Goal: Task Accomplishment & Management: Use online tool/utility

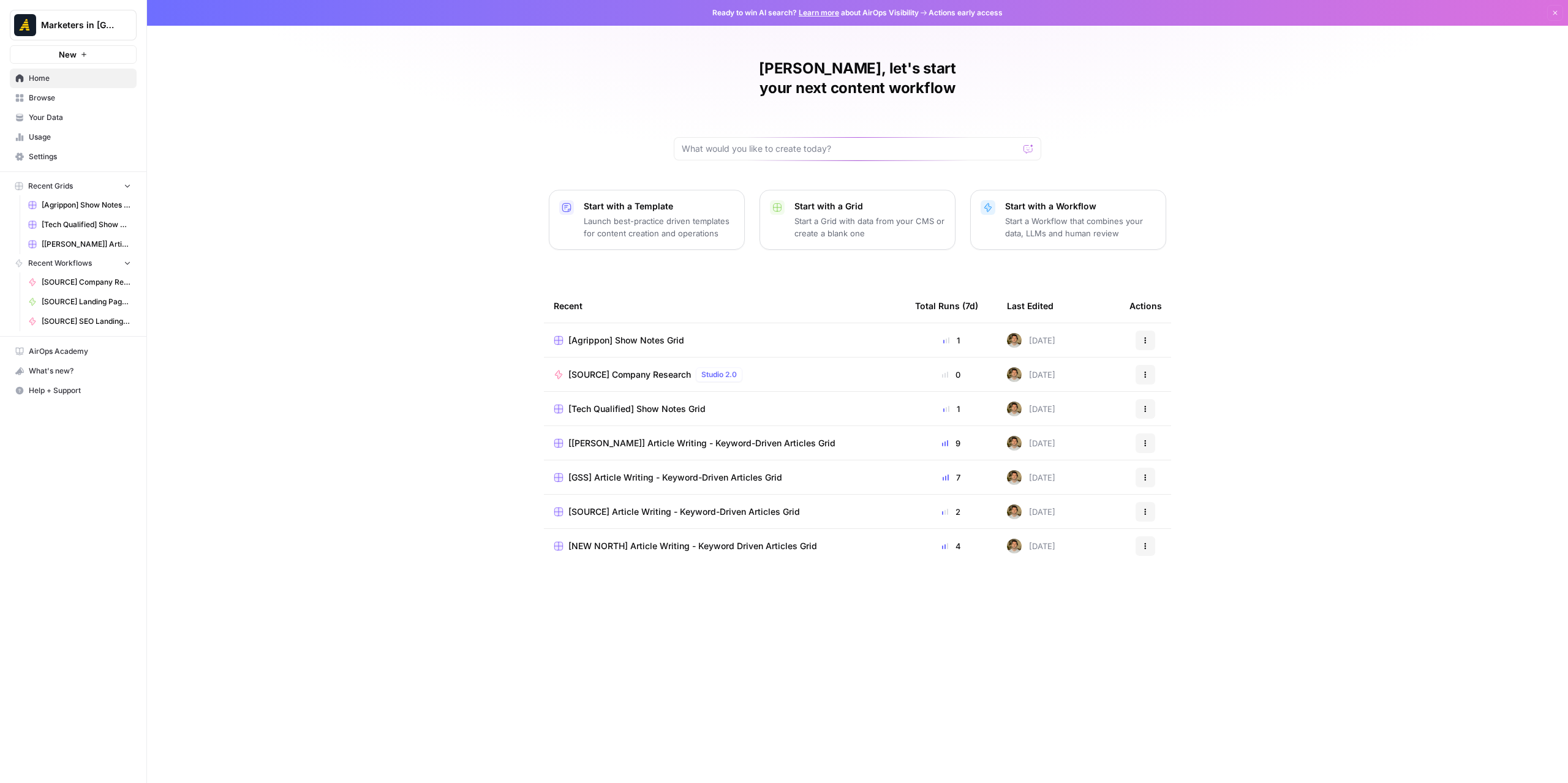
click at [90, 120] on span "Your Data" at bounding box center [80, 118] width 102 height 11
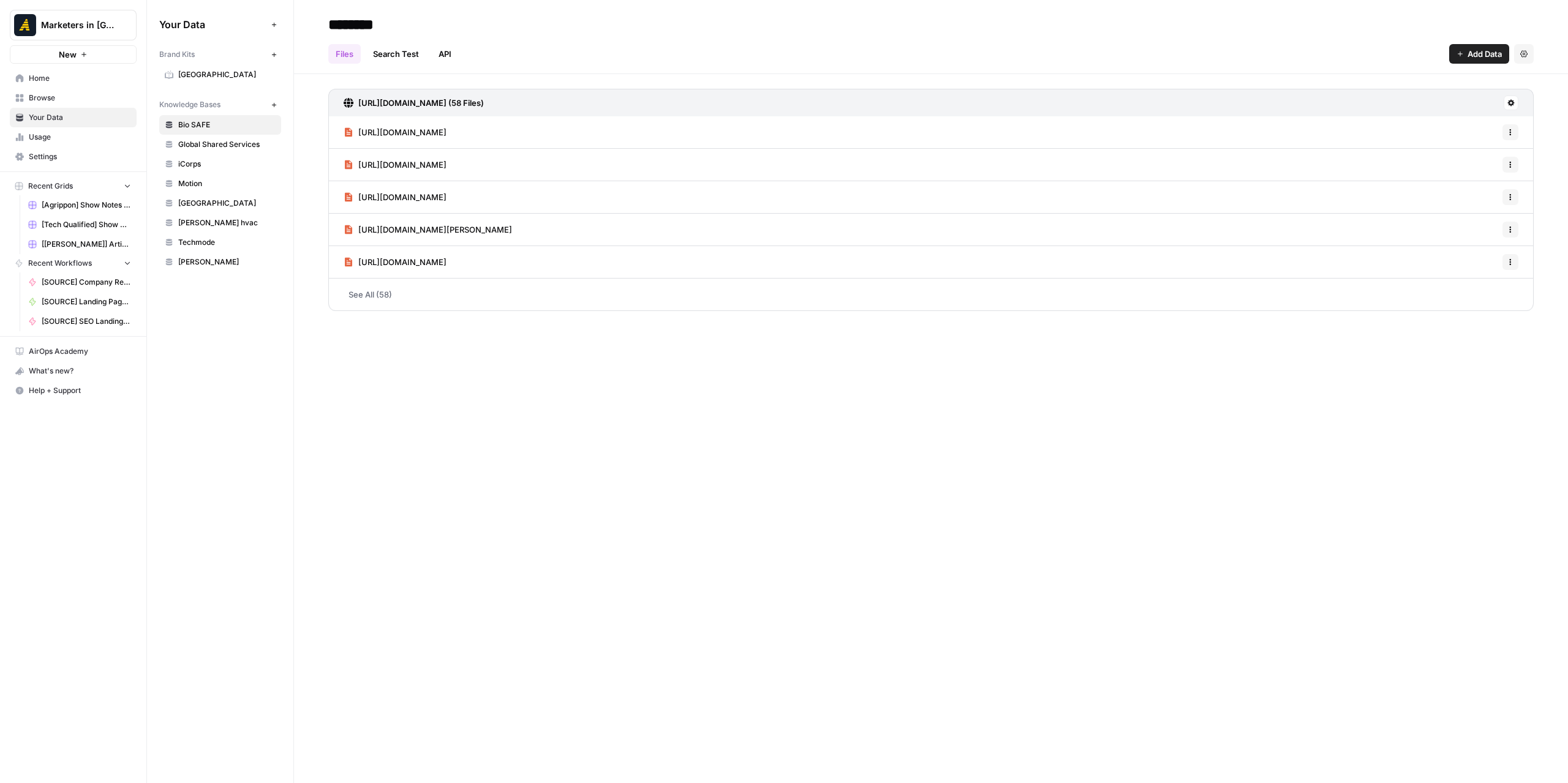
click at [72, 96] on span "Browse" at bounding box center [80, 98] width 102 height 11
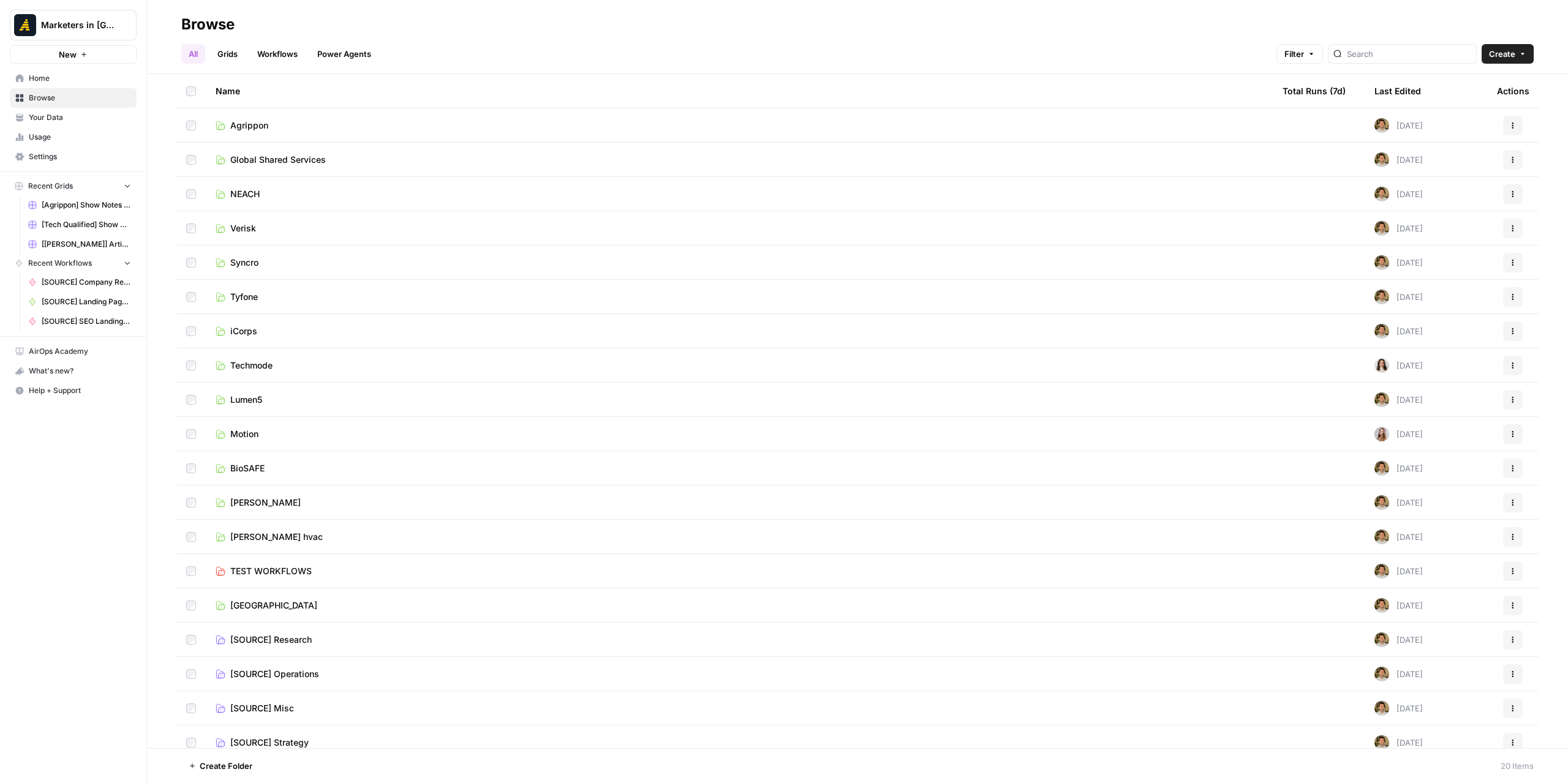
click at [305, 162] on span "Global Shared Services" at bounding box center [278, 160] width 95 height 12
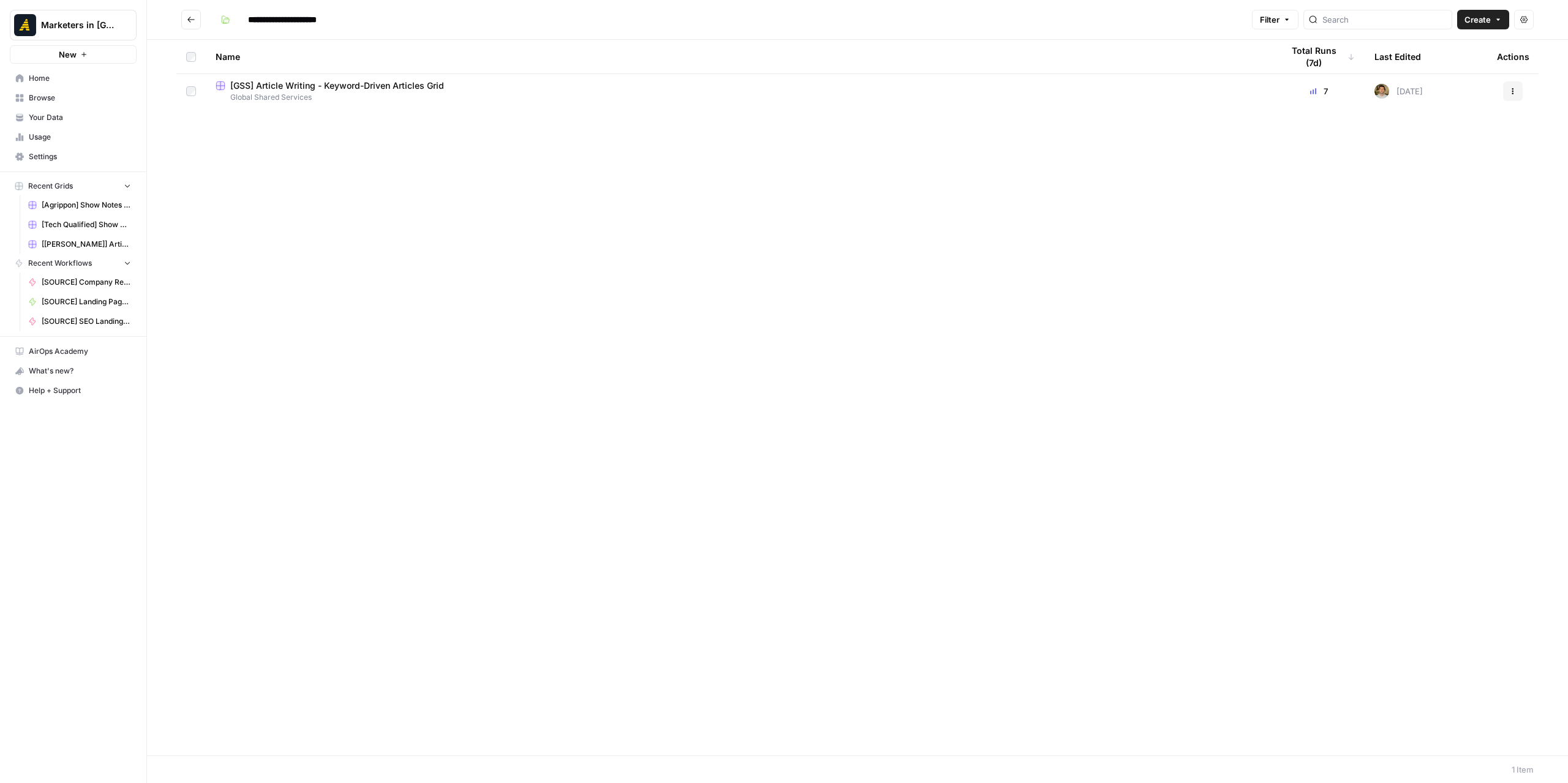
click at [366, 84] on span "[GSS] Article Writing - Keyword-Driven Articles Grid" at bounding box center [337, 85] width 214 height 12
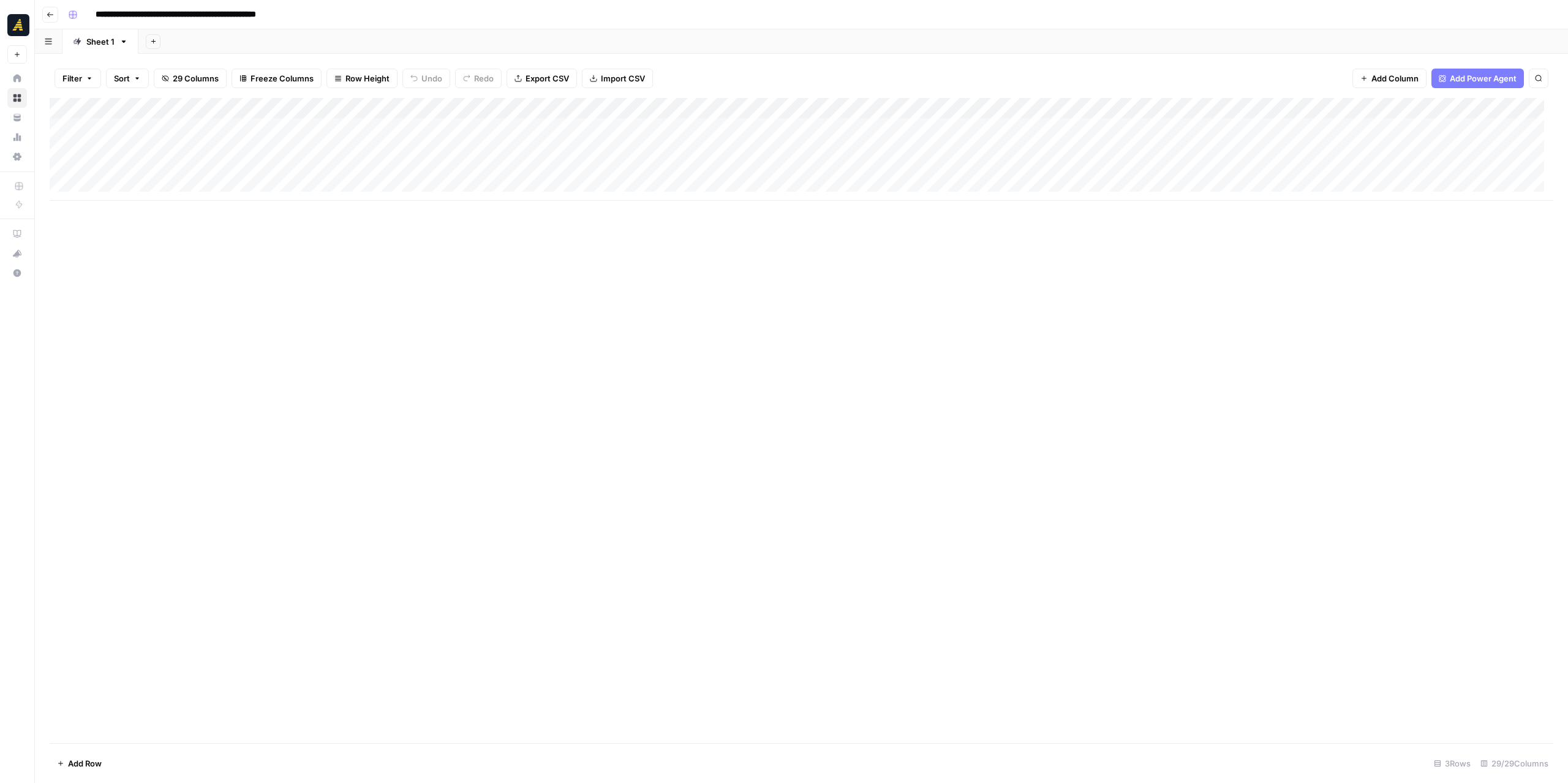
click at [760, 129] on div "Add Column" at bounding box center [801, 149] width 1503 height 103
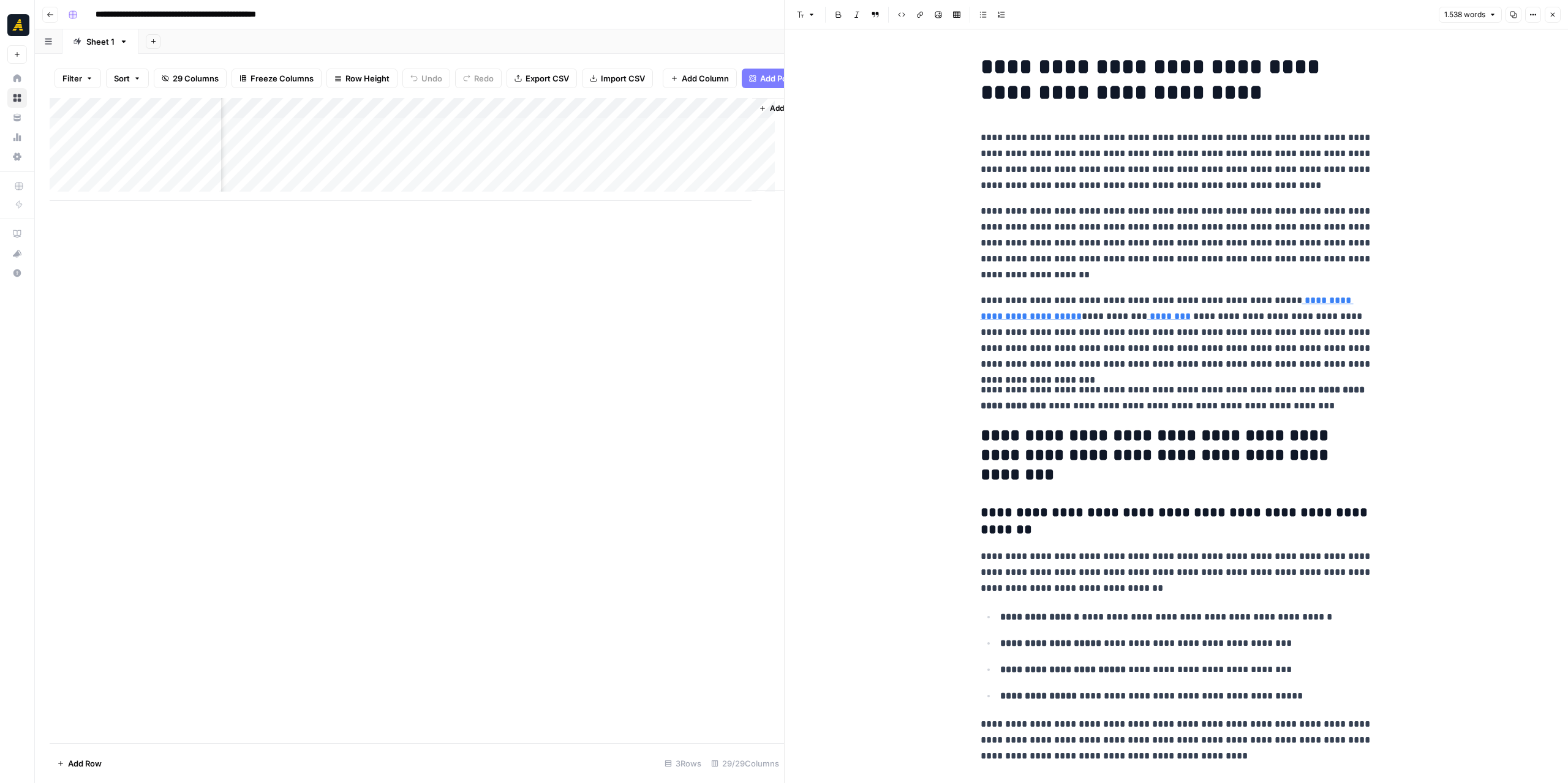
scroll to position [0, 3591]
click at [652, 146] on div "Add Column" at bounding box center [417, 149] width 734 height 103
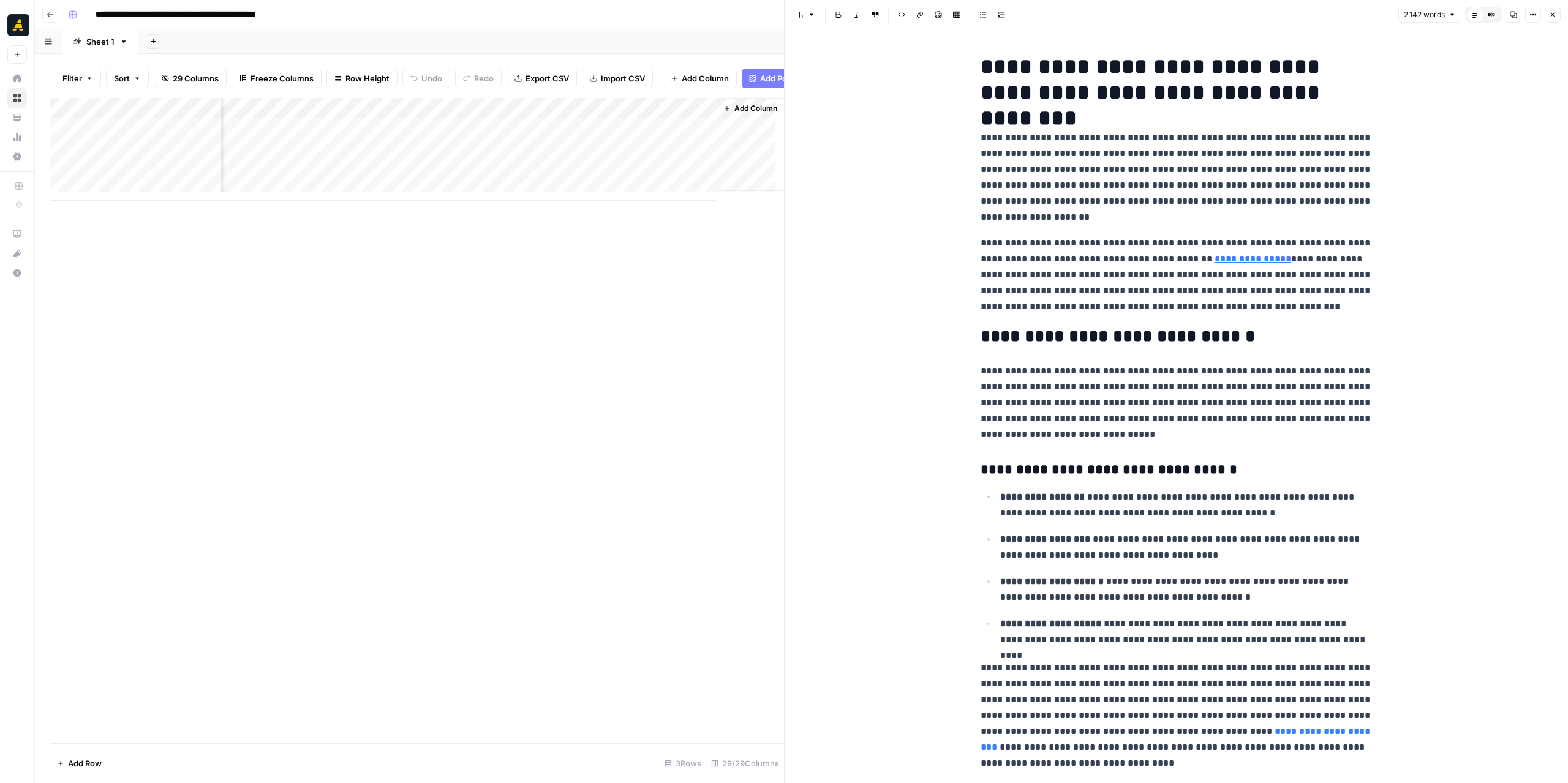
click at [1512, 15] on icon "button" at bounding box center [1513, 14] width 7 height 7
click at [1531, 17] on icon "button" at bounding box center [1532, 14] width 7 height 7
click at [1487, 131] on span "Code" at bounding box center [1496, 130] width 58 height 12
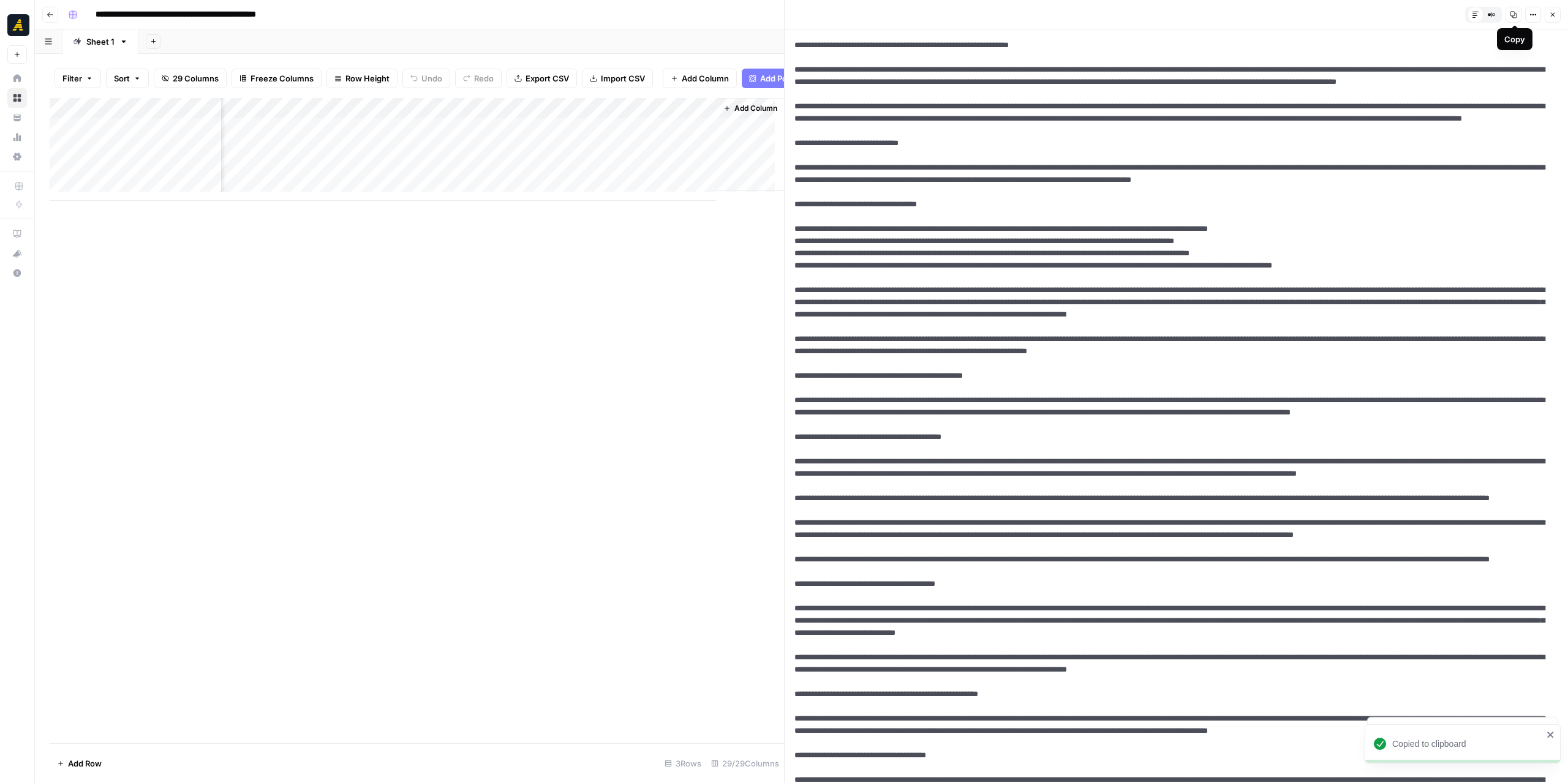
click at [1514, 13] on icon "button" at bounding box center [1513, 14] width 7 height 7
click at [1534, 11] on icon "button" at bounding box center [1532, 14] width 7 height 7
click at [1497, 93] on span "Markdown" at bounding box center [1496, 95] width 58 height 12
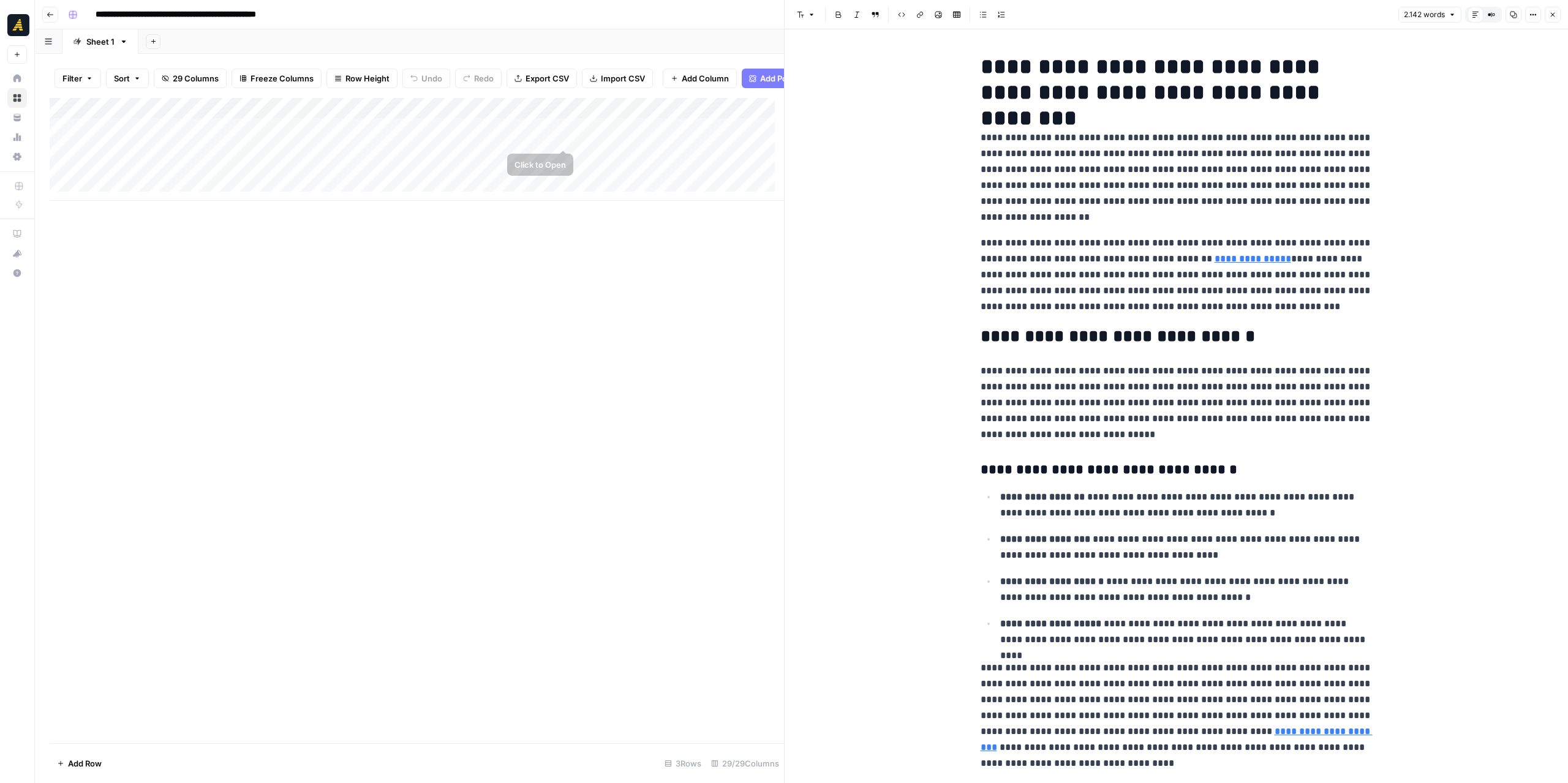
click at [636, 140] on div "Add Column" at bounding box center [417, 149] width 734 height 103
